Goal: Task Accomplishment & Management: Manage account settings

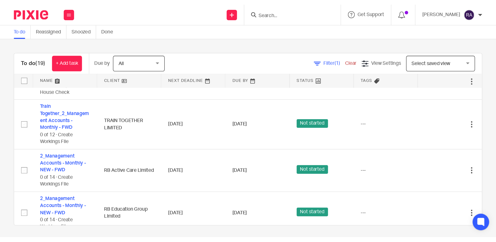
scroll to position [195, 0]
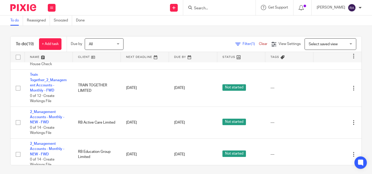
click at [221, 8] on input "Search" at bounding box center [217, 8] width 47 height 5
type input "regine"
click button "submit" at bounding box center [0, 0] width 0 height 0
click at [222, 21] on link at bounding box center [225, 20] width 64 height 8
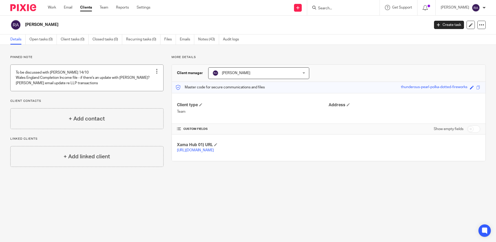
click at [94, 81] on link at bounding box center [87, 78] width 153 height 26
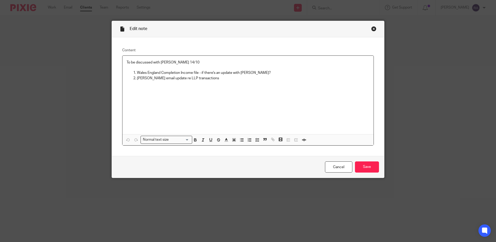
click at [209, 78] on p "[PERSON_NAME] email update re LLP transactions" at bounding box center [253, 78] width 233 height 5
click at [364, 169] on input "Save" at bounding box center [367, 166] width 24 height 11
